Goal: Book appointment/travel/reservation

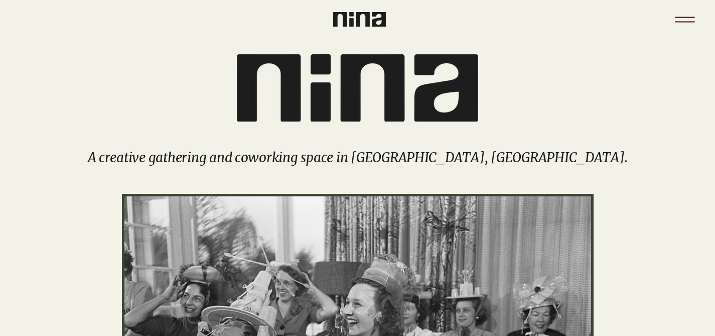
click at [688, 19] on icon "Menu" at bounding box center [685, 19] width 35 height 35
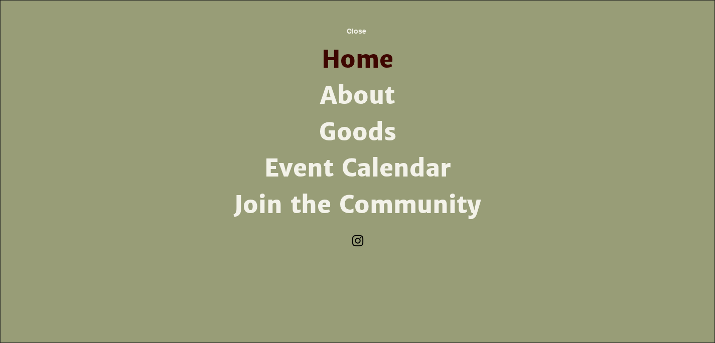
click at [371, 175] on link "Event Calendar" at bounding box center [358, 169] width 262 height 36
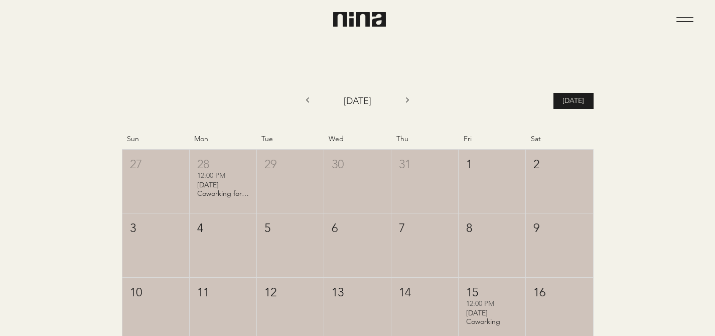
scroll to position [172, 0]
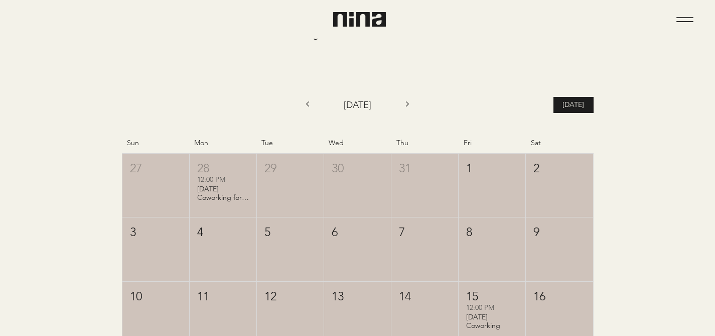
click at [406, 104] on icon "Next month" at bounding box center [408, 104] width 14 height 14
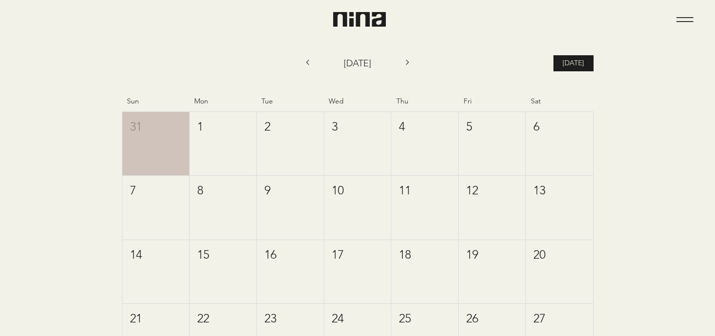
scroll to position [198, 0]
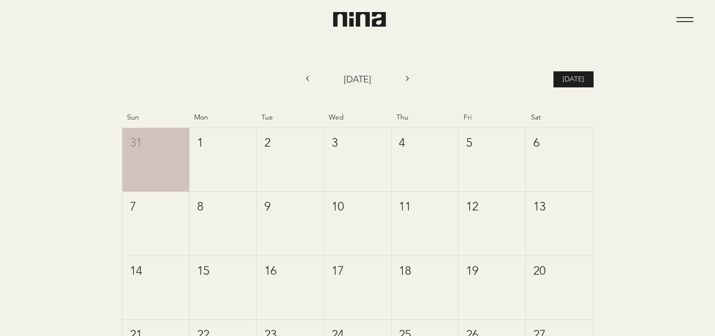
click at [303, 80] on icon "Previous month" at bounding box center [308, 78] width 14 height 14
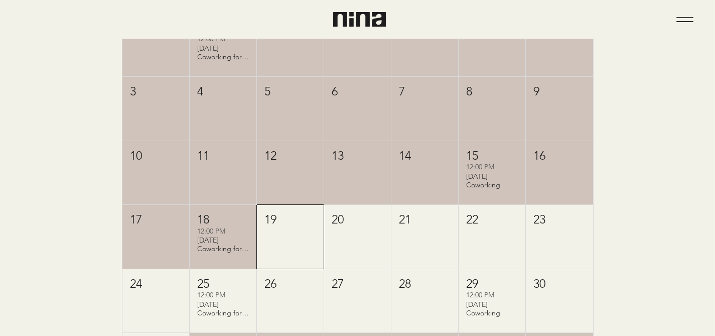
scroll to position [313, 0]
click at [491, 187] on div "[DATE] Coworking" at bounding box center [492, 180] width 52 height 17
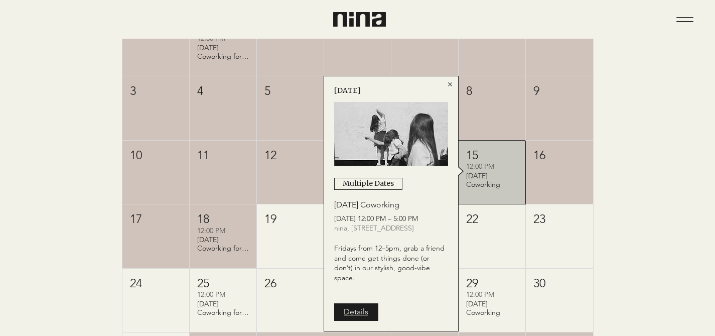
click at [368, 312] on link "Details" at bounding box center [356, 311] width 44 height 17
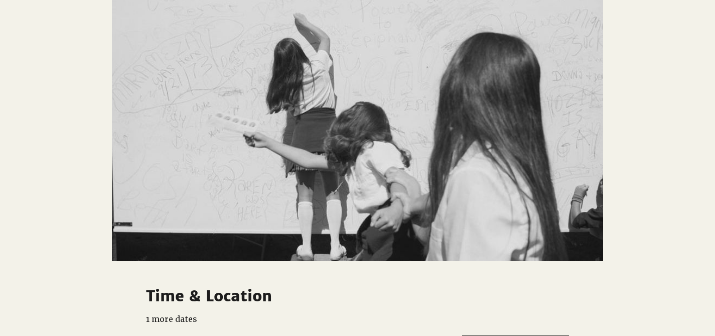
scroll to position [78, 0]
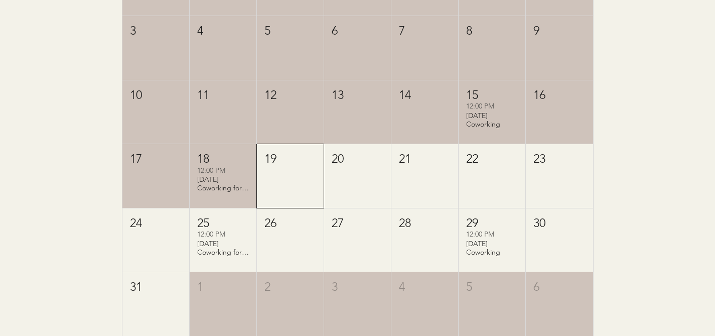
scroll to position [375, 0]
click at [497, 182] on div "22" at bounding box center [492, 174] width 67 height 63
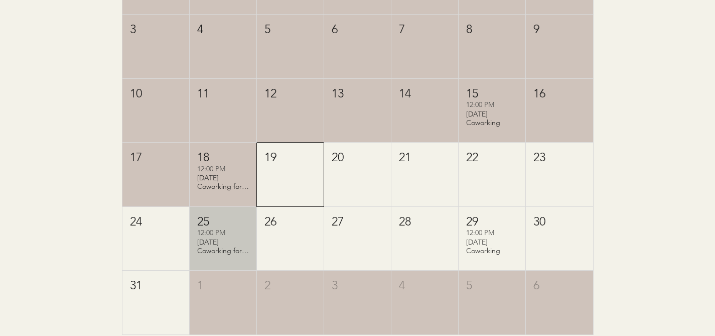
click at [216, 245] on div "[DATE] Coworking for Writers" at bounding box center [223, 246] width 52 height 17
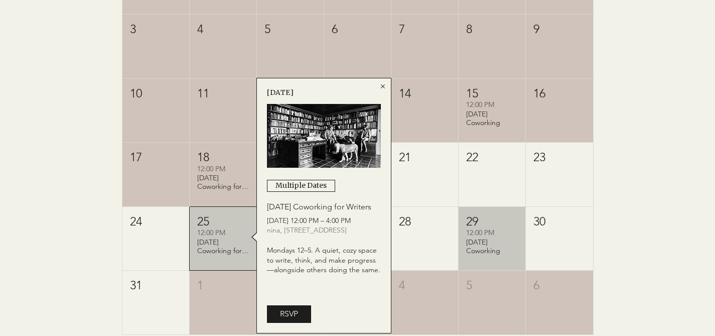
click at [488, 235] on div "12:00 PM" at bounding box center [492, 233] width 52 height 10
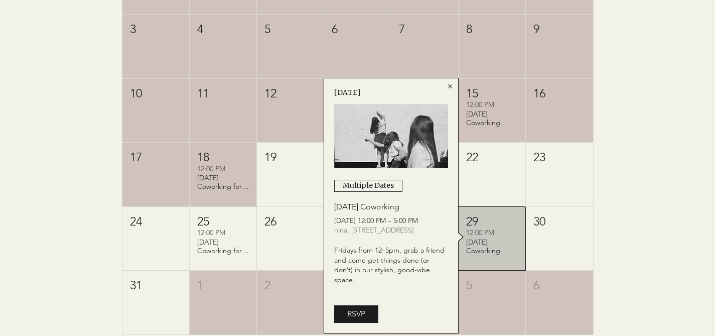
click at [452, 87] on icon "Close" at bounding box center [450, 86] width 8 height 8
